Goal: Information Seeking & Learning: Understand process/instructions

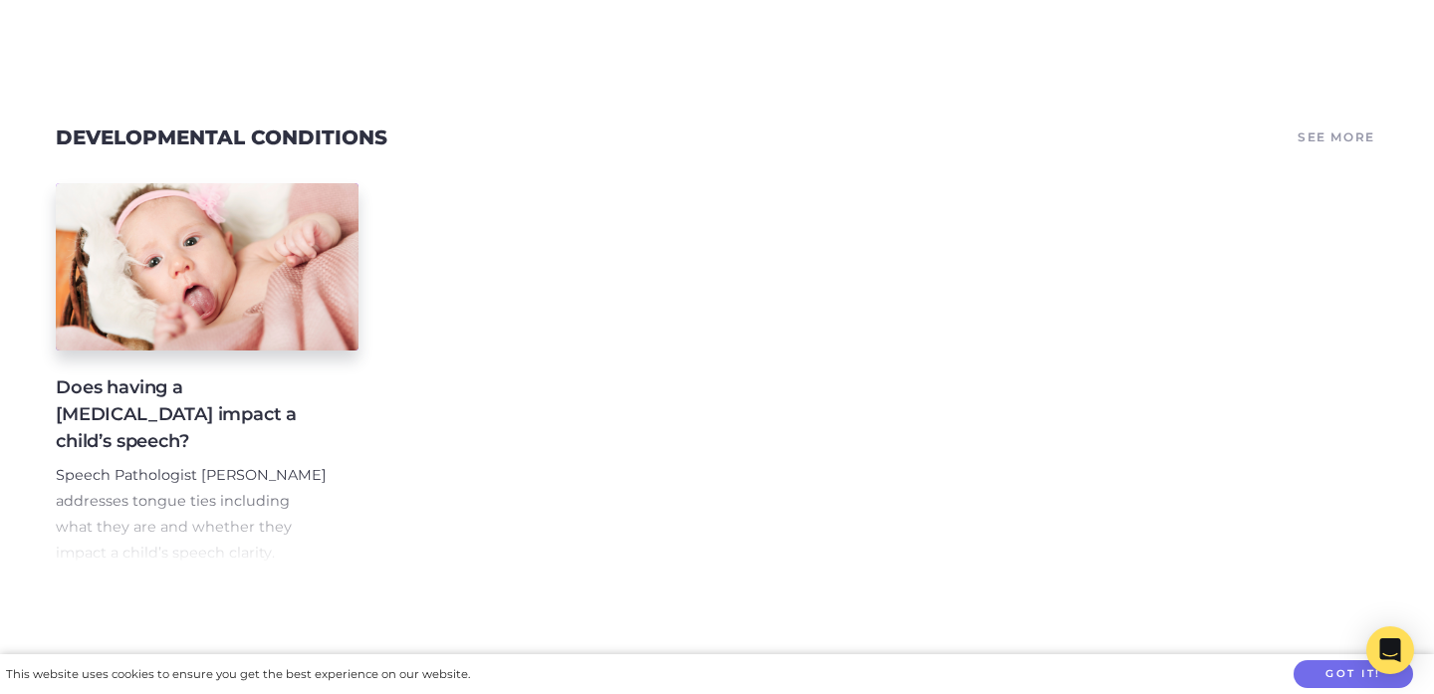
scroll to position [0, 4180]
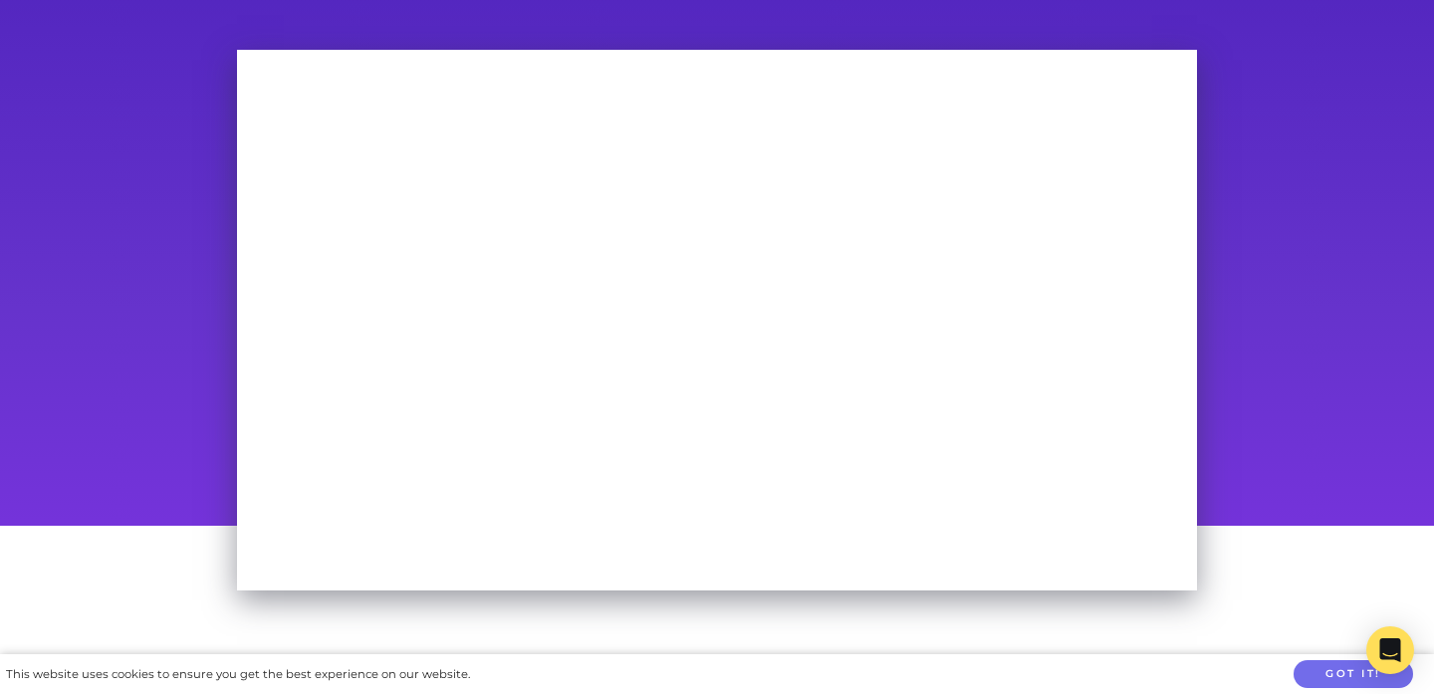
scroll to position [119, 0]
